Goal: Task Accomplishment & Management: Manage account settings

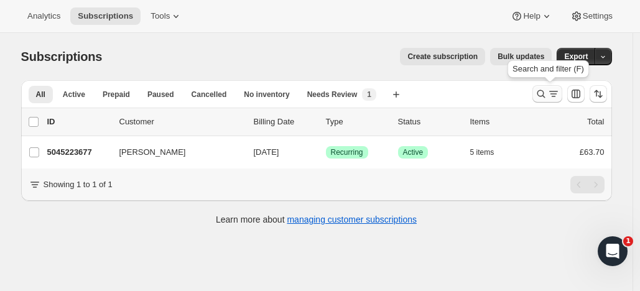
click at [543, 90] on icon "Search and filter results" at bounding box center [541, 94] width 12 height 12
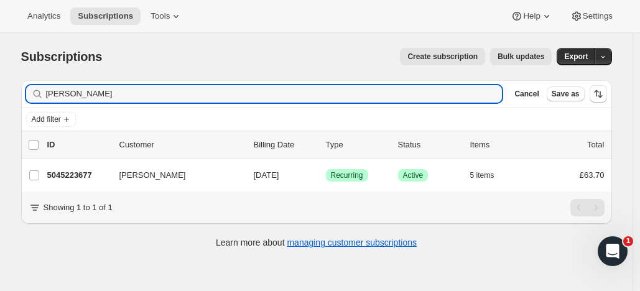
drag, startPoint x: 92, startPoint y: 91, endPoint x: -12, endPoint y: 81, distance: 104.4
click at [0, 81] on html "Analytics Subscriptions Tools Help Settings Skip to content Subscriptions. This…" at bounding box center [320, 145] width 640 height 291
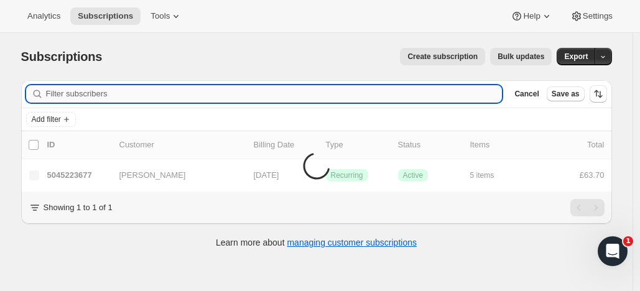
click at [58, 92] on input "Filter subscribers" at bounding box center [274, 93] width 456 height 17
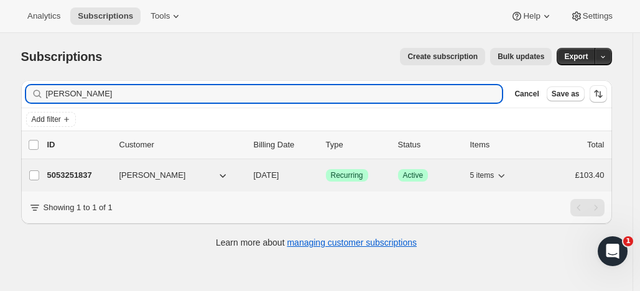
type input "[PERSON_NAME]"
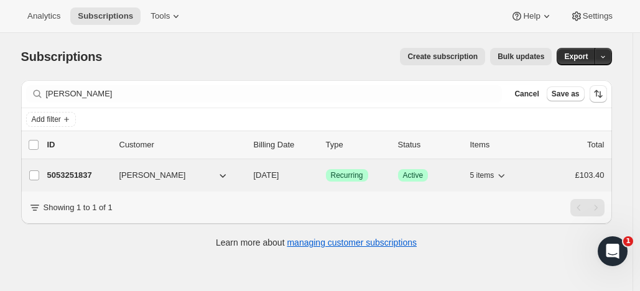
click at [84, 170] on p "5053251837" at bounding box center [78, 175] width 62 height 12
